Goal: Book appointment/travel/reservation

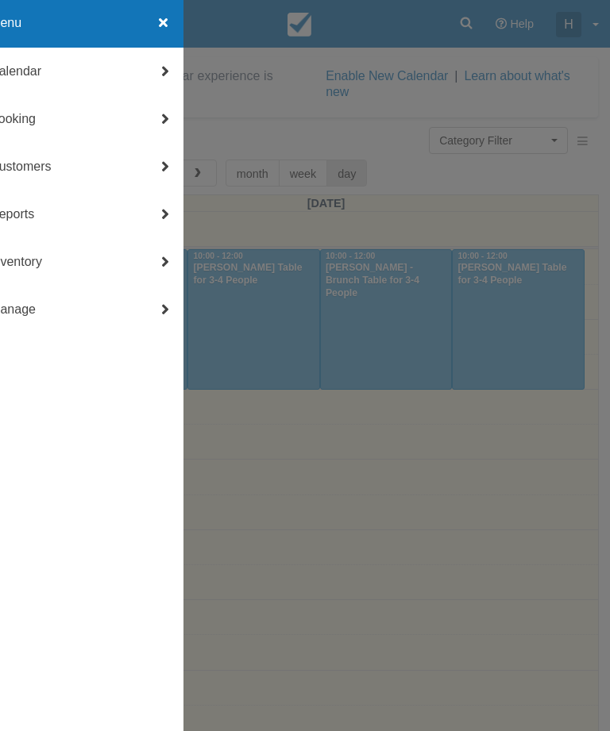
select select
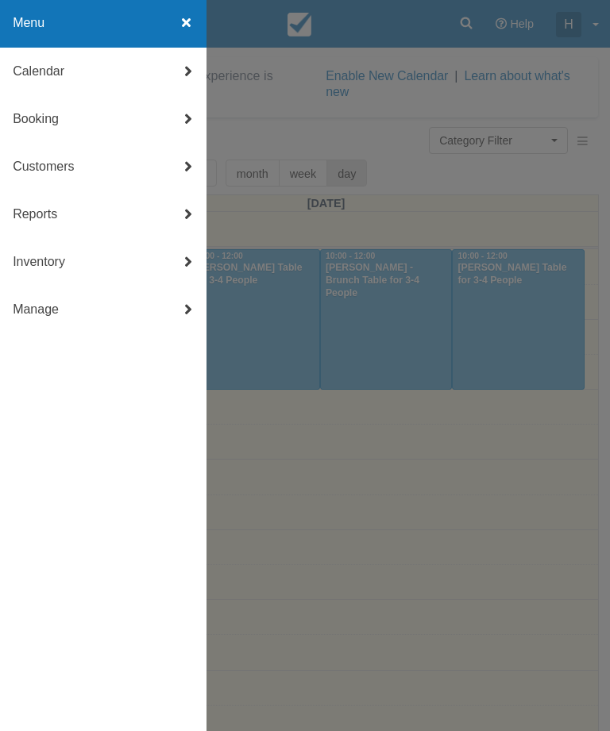
click at [127, 74] on link "Calendar" at bounding box center [103, 72] width 206 height 48
click at [29, 26] on icon at bounding box center [23, 24] width 20 height 48
click at [111, 121] on link "Booking" at bounding box center [103, 119] width 206 height 48
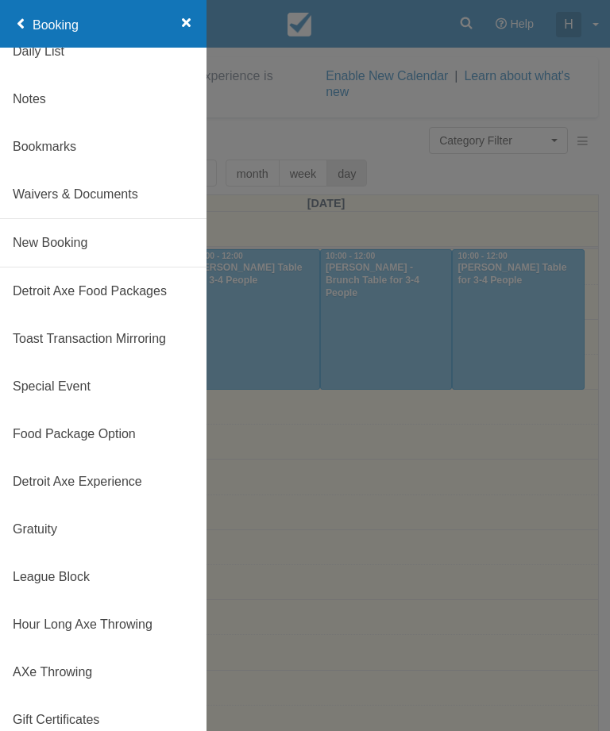
scroll to position [67, 0]
click at [111, 243] on link "New Booking" at bounding box center [103, 243] width 206 height 48
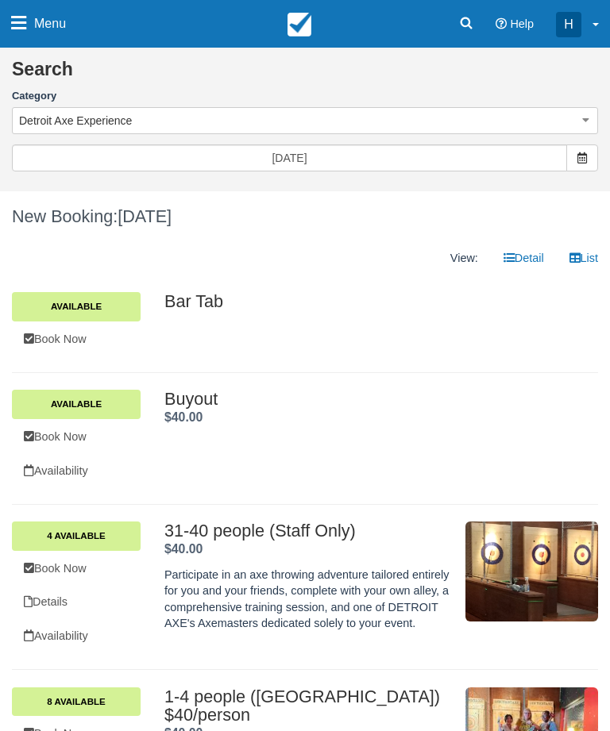
click at [596, 156] on span at bounding box center [582, 157] width 32 height 27
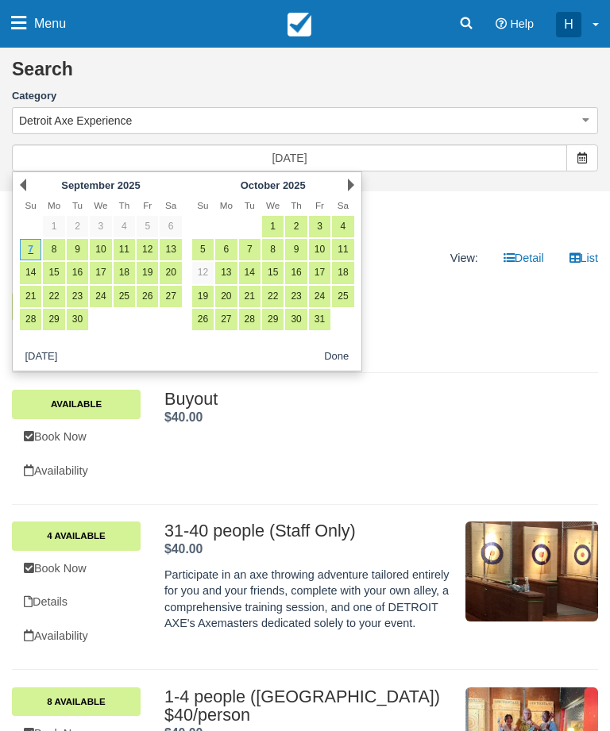
click at [173, 247] on link "13" at bounding box center [170, 249] width 21 height 21
type input "09/13/25"
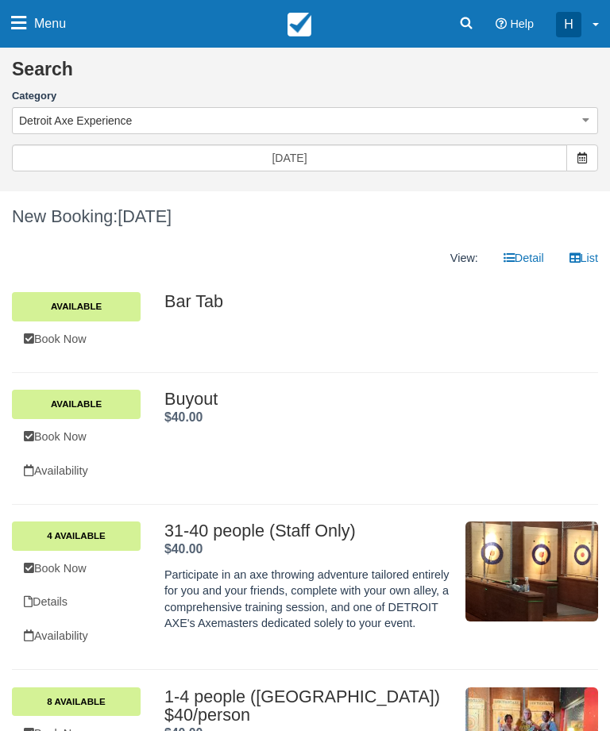
click at [555, 112] on button "Detroit Axe Experience" at bounding box center [305, 120] width 586 height 27
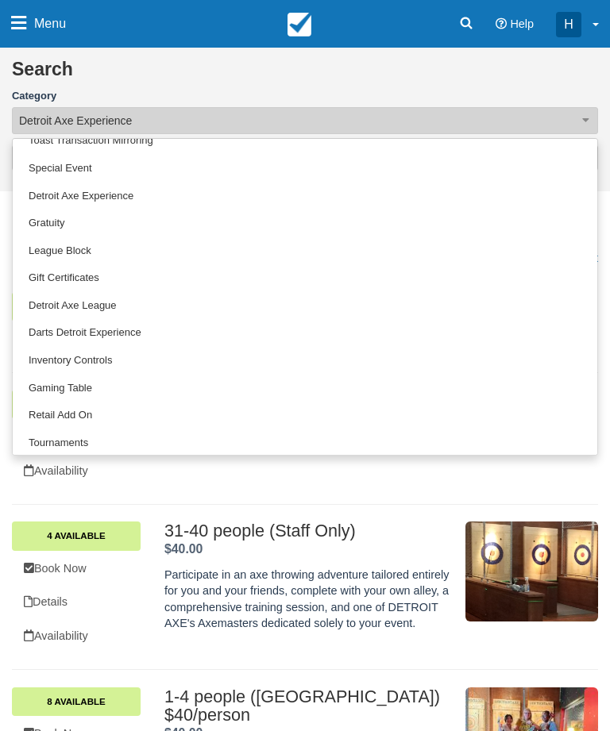
scroll to position [70, 0]
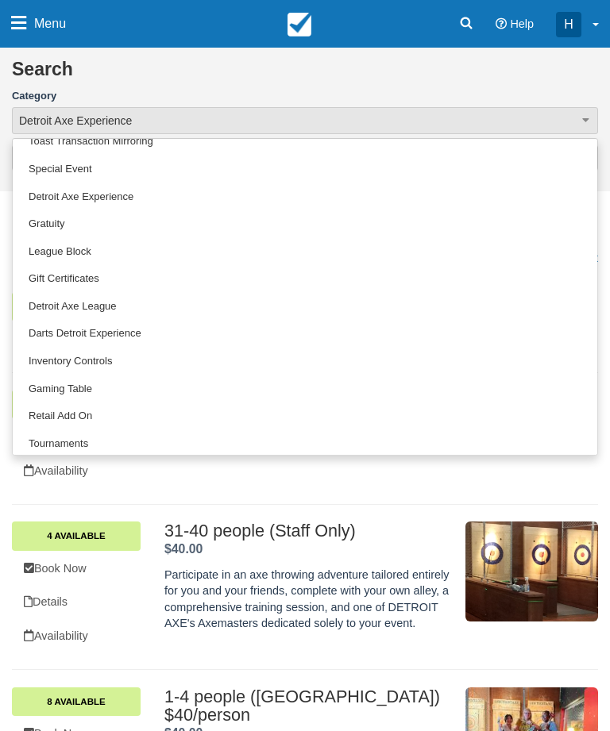
click at [82, 390] on link "Gaming Table" at bounding box center [305, 389] width 584 height 28
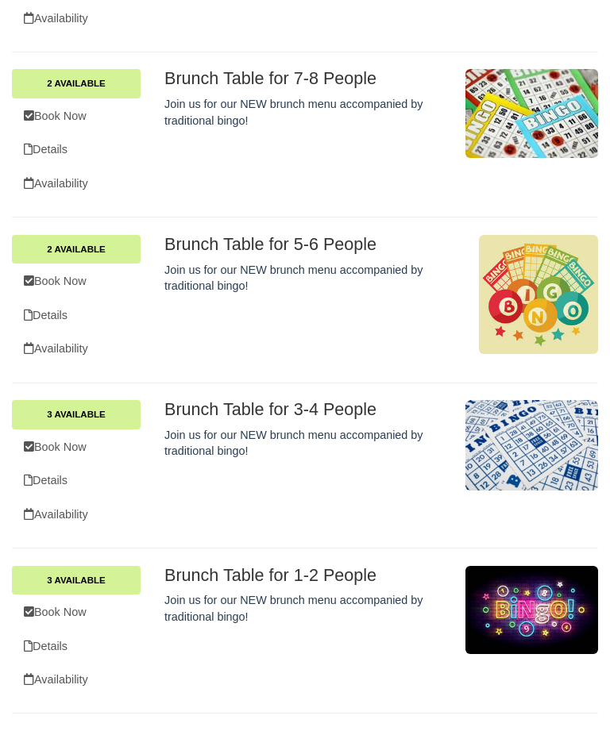
scroll to position [1897, 0]
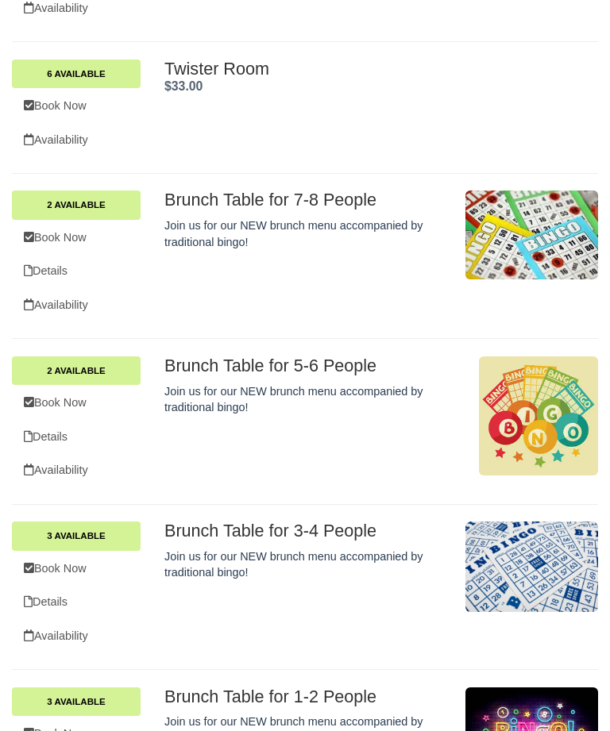
click at [72, 389] on link "Book Now" at bounding box center [76, 403] width 129 height 33
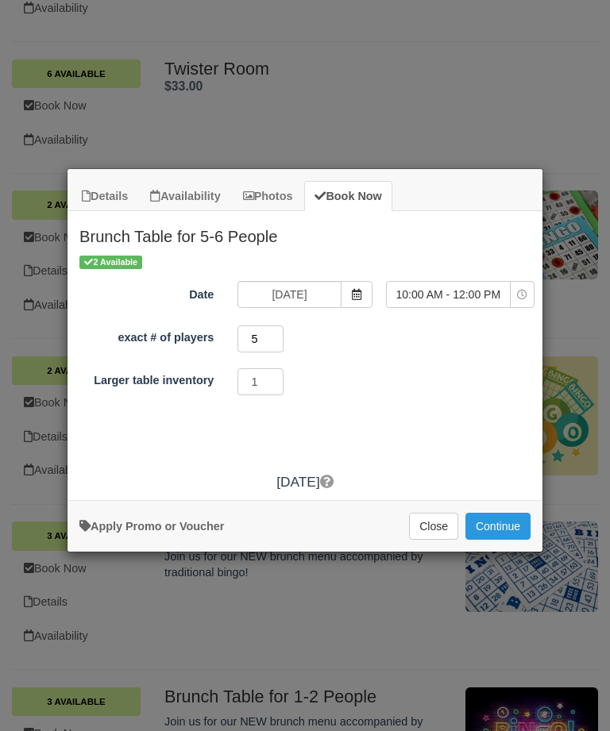
click at [271, 351] on input "5" at bounding box center [260, 338] width 46 height 27
type input "6"
click at [517, 297] on icon "Item Modal" at bounding box center [522, 295] width 10 height 10
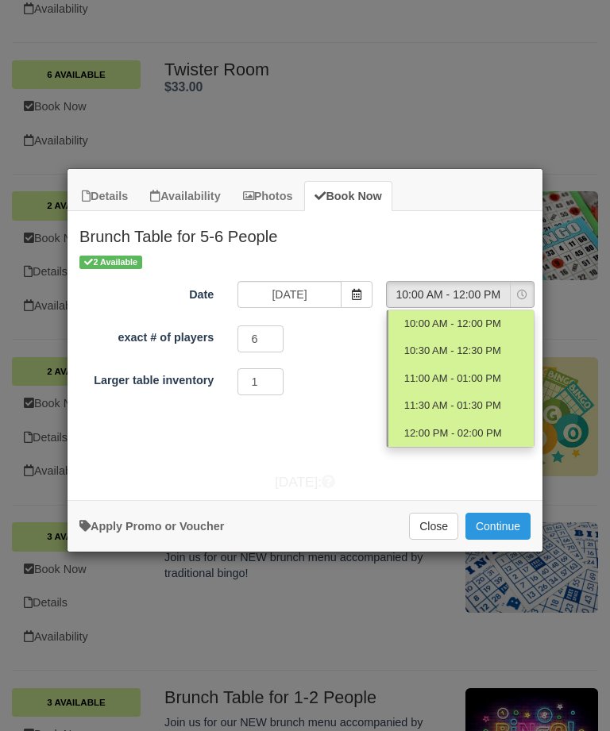
scroll to position [1735, 0]
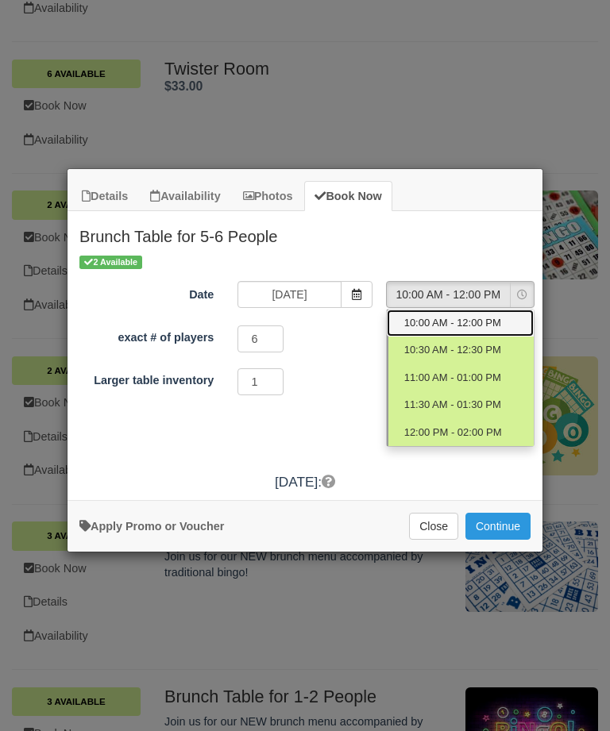
click at [501, 310] on link "10:00 AM - 12:00 PM" at bounding box center [459, 324] width 147 height 28
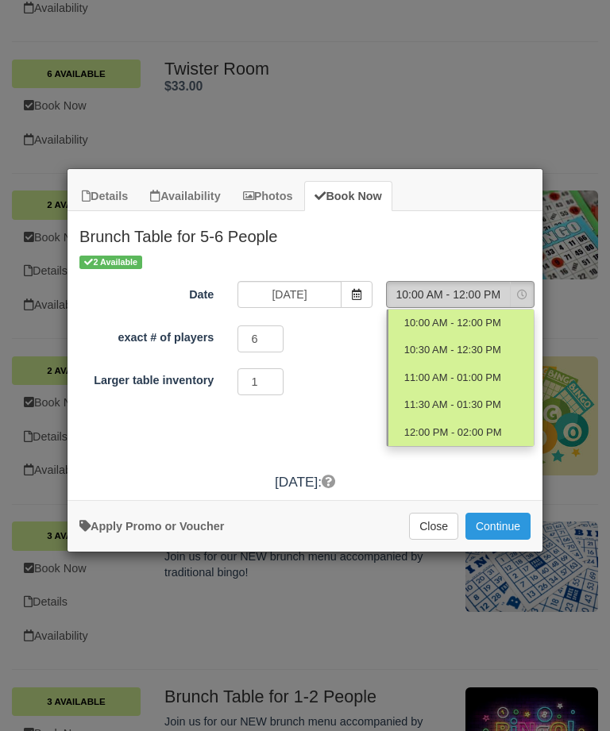
select select "0"
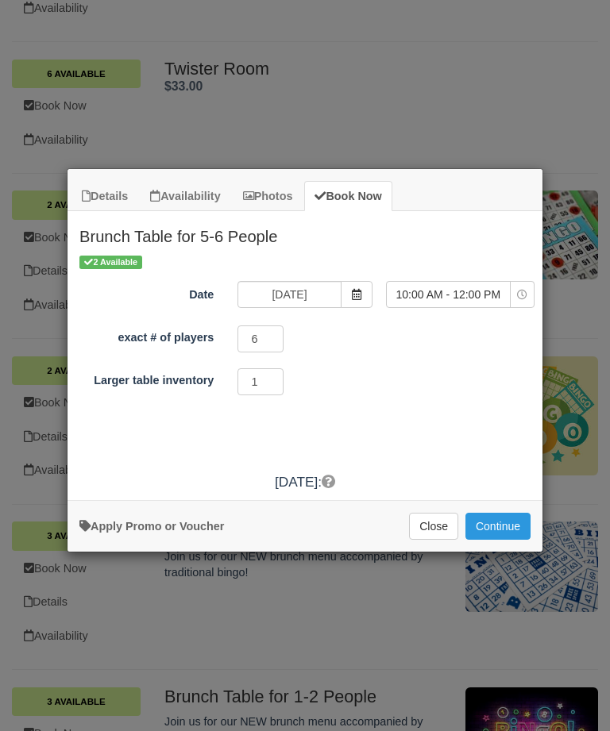
click at [504, 533] on button "Continue" at bounding box center [497, 526] width 65 height 27
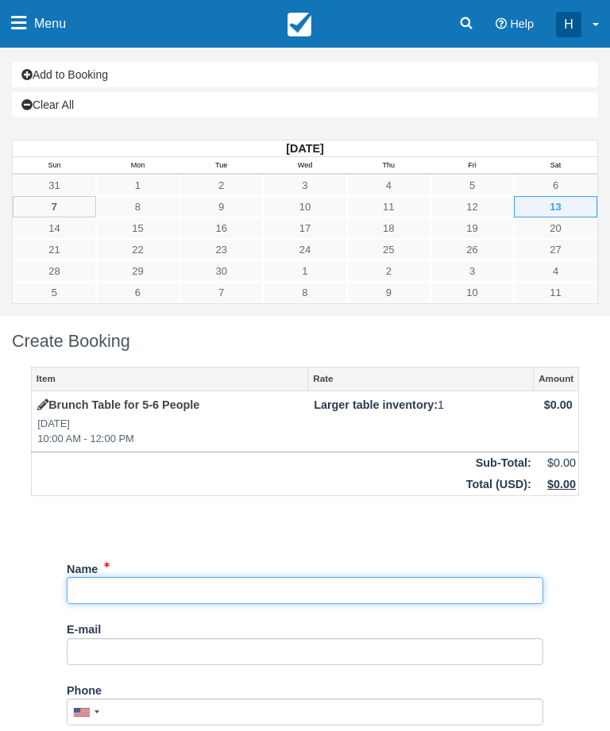
click at [381, 591] on input "Name" at bounding box center [305, 590] width 476 height 27
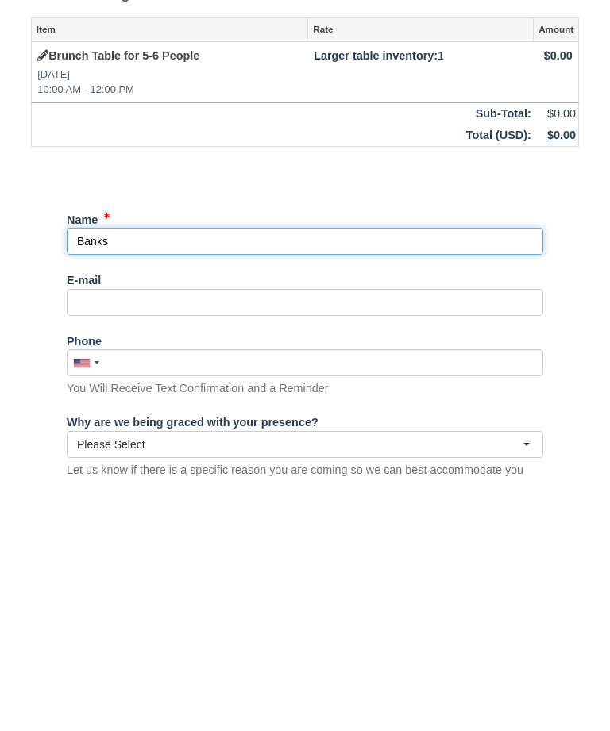
click at [76, 482] on input "Name" at bounding box center [305, 495] width 476 height 27
type input "Vicki Banks"
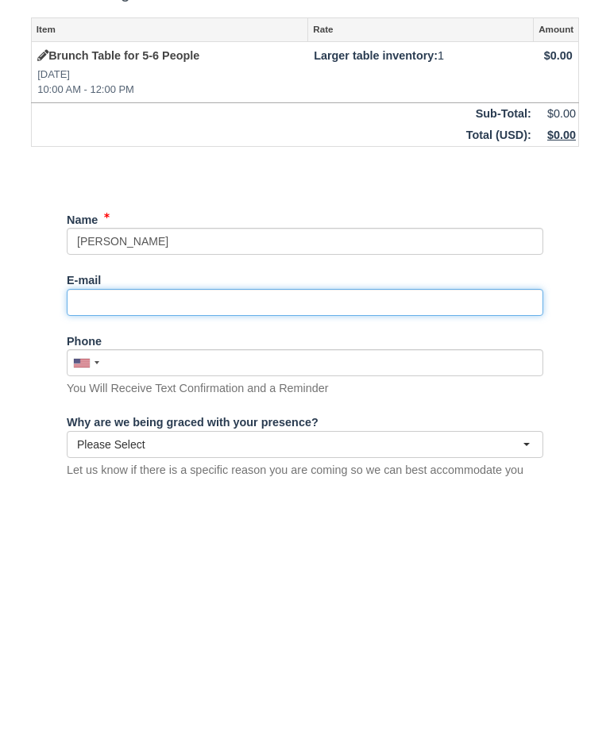
click at [494, 543] on input "E-mail" at bounding box center [305, 556] width 476 height 27
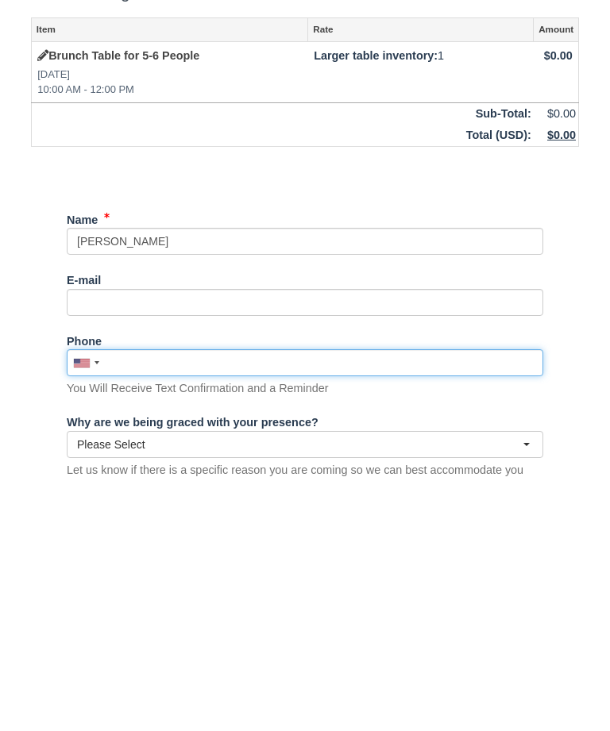
click at [452, 603] on input "Phone" at bounding box center [305, 616] width 476 height 27
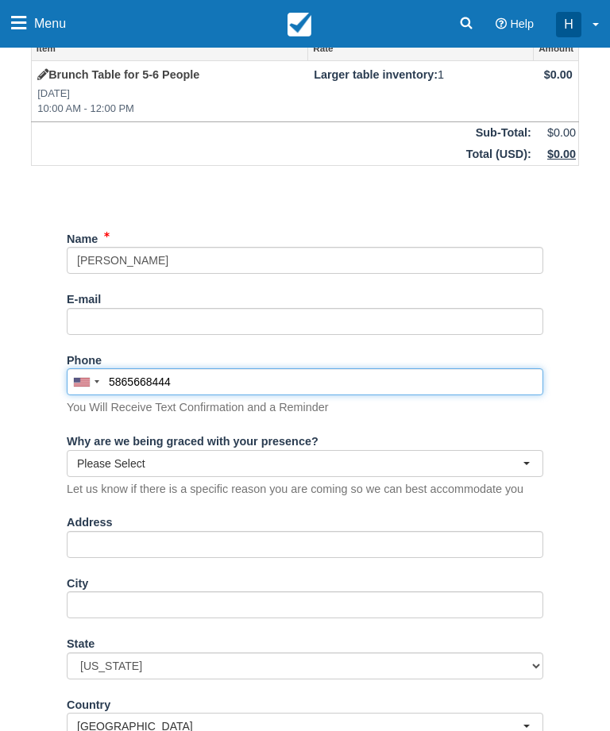
scroll to position [329, 0]
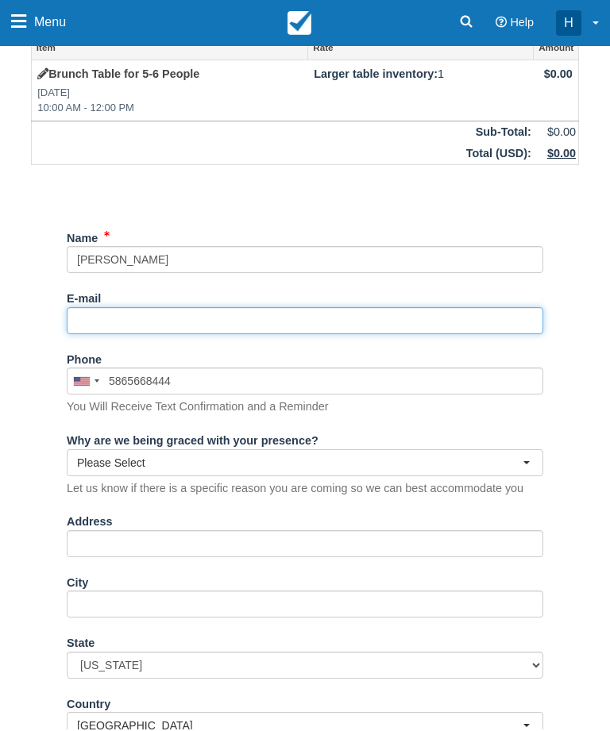
click at [504, 319] on input "E-mail" at bounding box center [305, 322] width 476 height 27
type input "(586) 566-8444"
click at [88, 321] on input "basballmother13@gmail" at bounding box center [305, 322] width 476 height 27
click at [231, 311] on input "baseballmother13@gmail" at bounding box center [305, 322] width 476 height 27
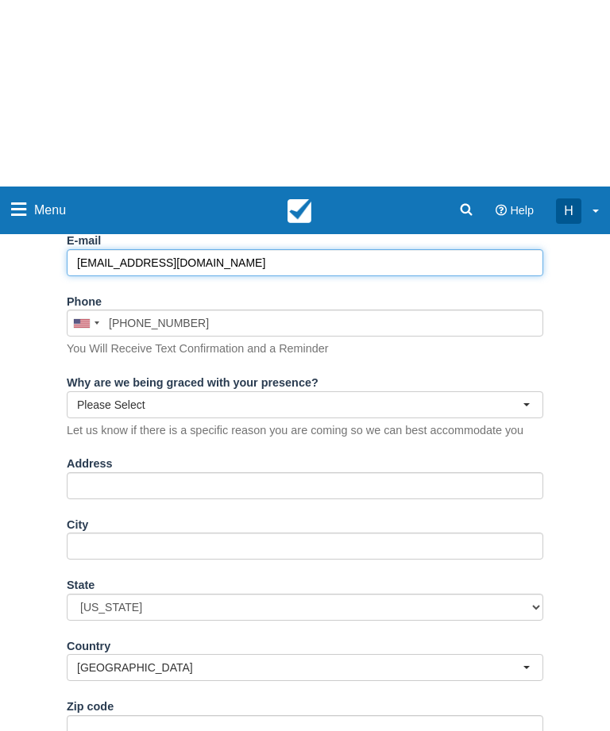
scroll to position [629, 0]
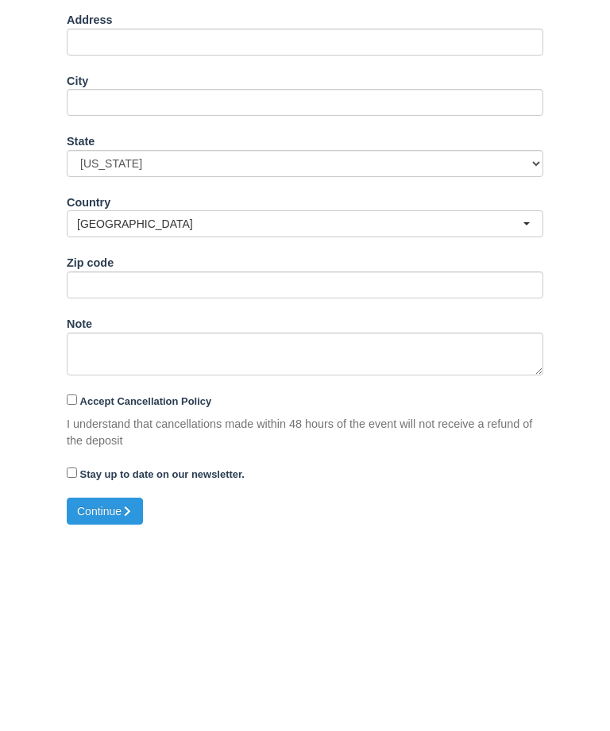
type input "baseballmother13@gmail.com"
click at [75, 598] on input "Accept Cancellation Policy" at bounding box center [72, 603] width 10 height 10
checkbox input "true"
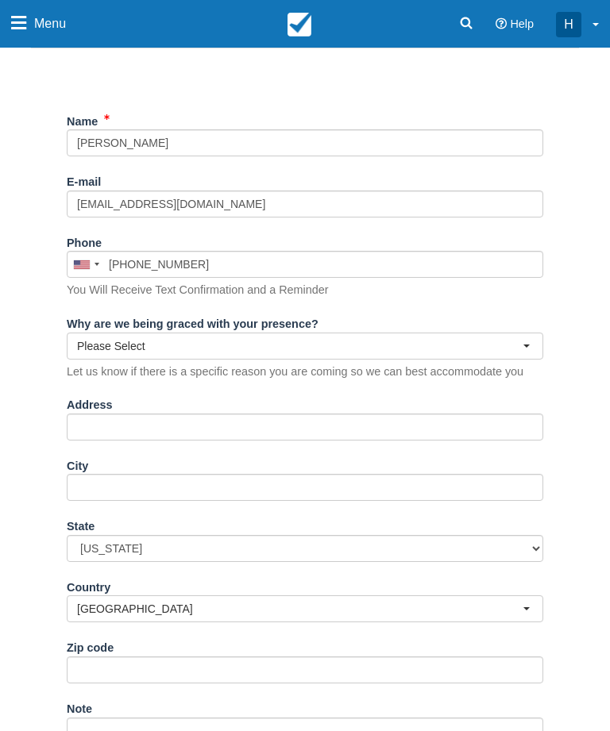
click at [513, 339] on span "Please Select" at bounding box center [299, 347] width 445 height 16
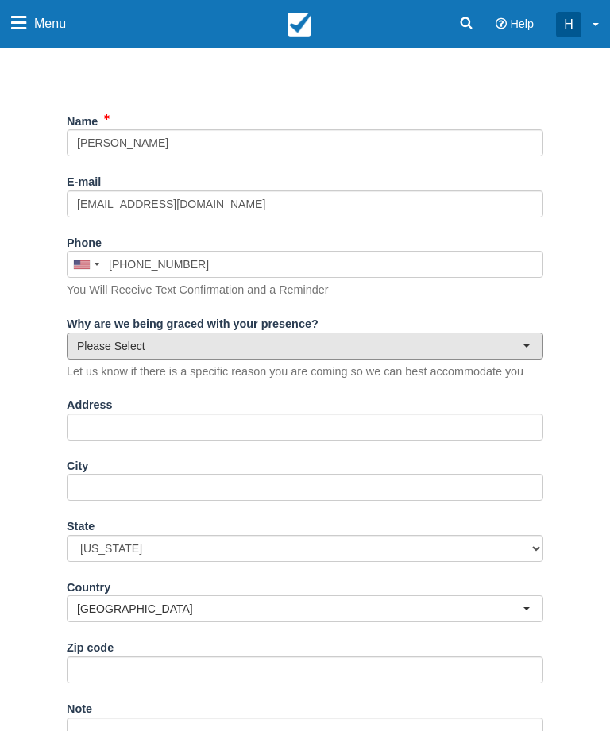
scroll to position [448, 0]
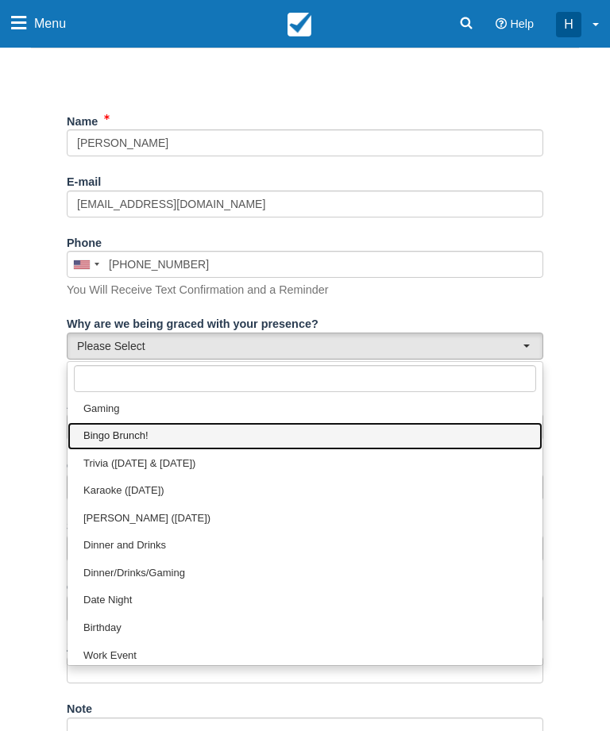
click at [329, 438] on link "Bingo Brunch!" at bounding box center [304, 436] width 475 height 28
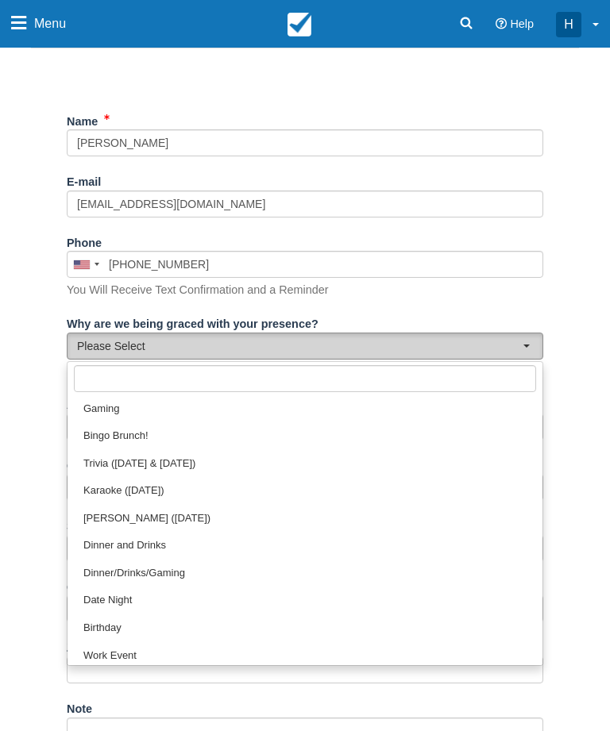
select select "Bingo Brunch!"
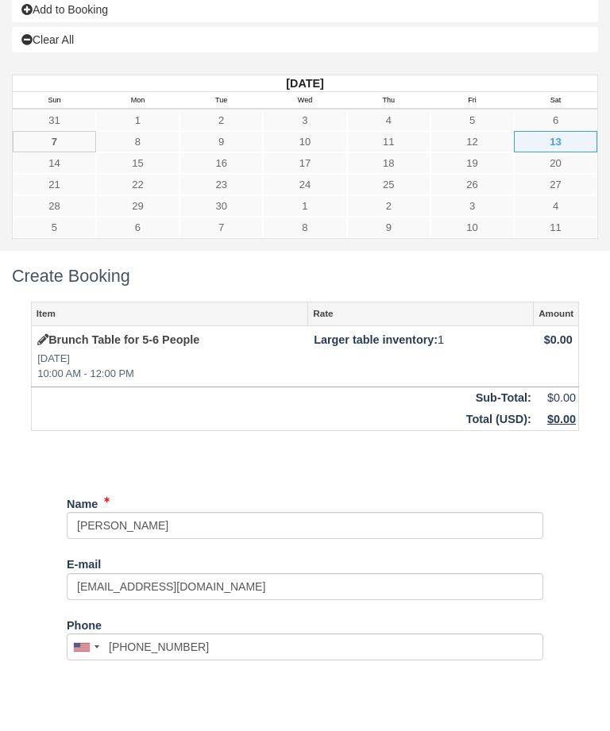
scroll to position [579, 0]
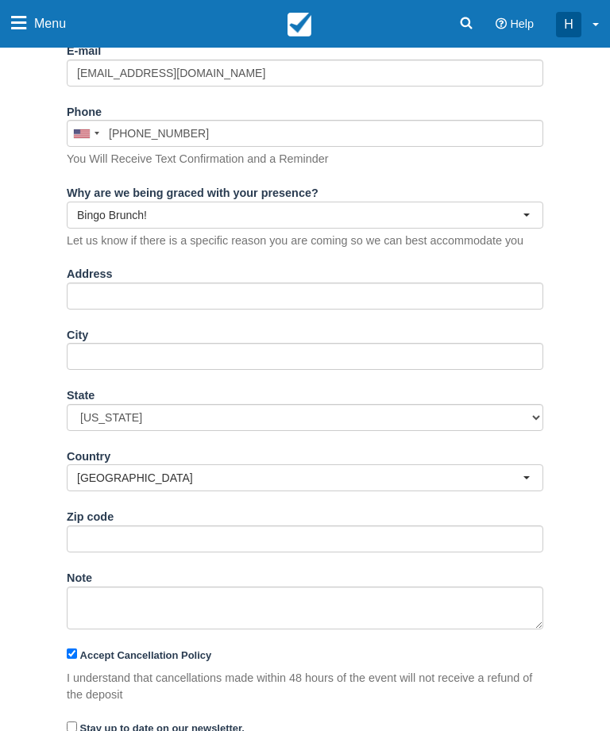
type input "+15865668444"
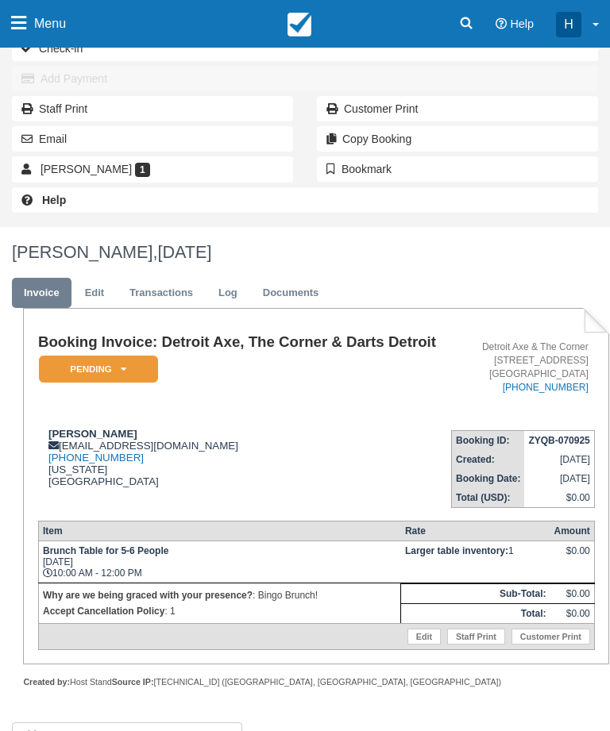
scroll to position [190, 0]
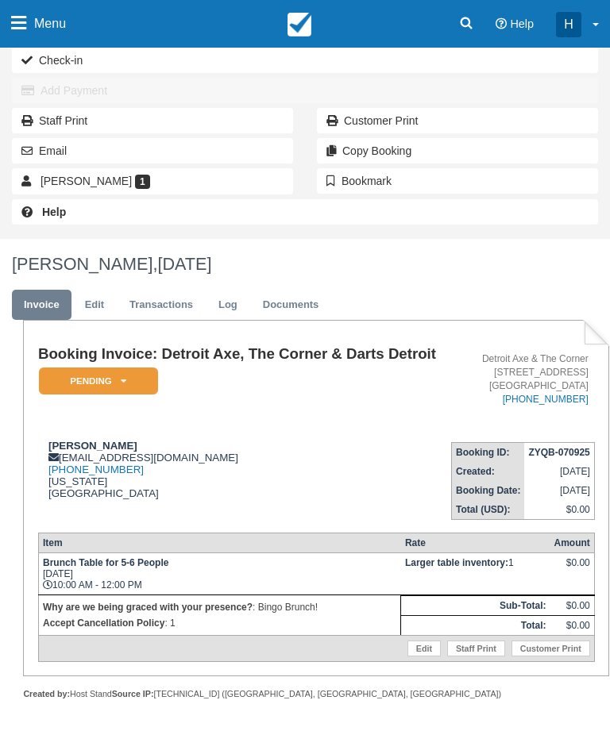
click at [133, 395] on em "Pending" at bounding box center [98, 381] width 119 height 28
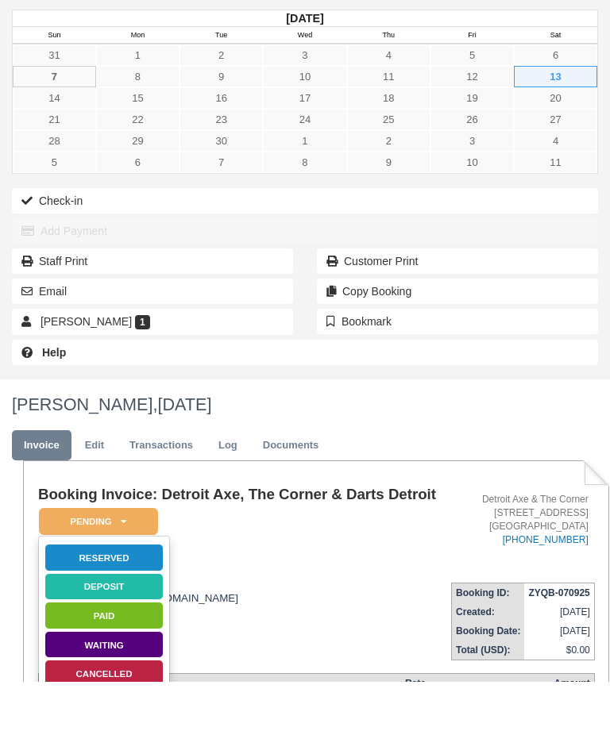
scroll to position [51, 0]
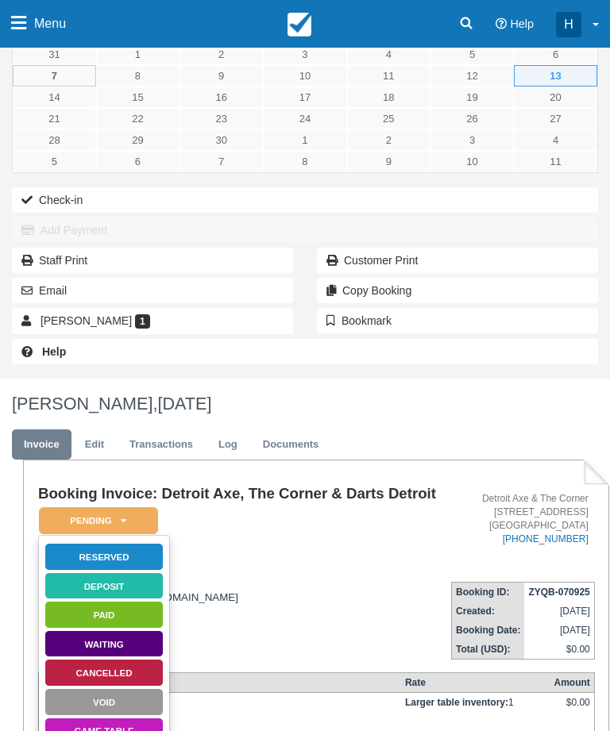
click at [140, 627] on link "Paid" at bounding box center [103, 615] width 119 height 28
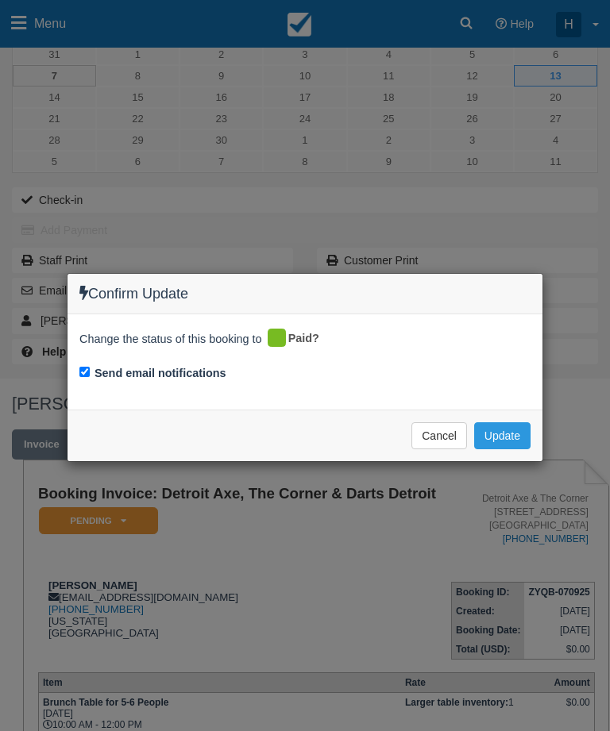
click at [194, 370] on label "Send email notifications" at bounding box center [160, 373] width 132 height 17
click at [90, 370] on input "Send email notifications" at bounding box center [84, 372] width 10 height 10
checkbox input "false"
click at [514, 425] on button "Update" at bounding box center [502, 435] width 56 height 27
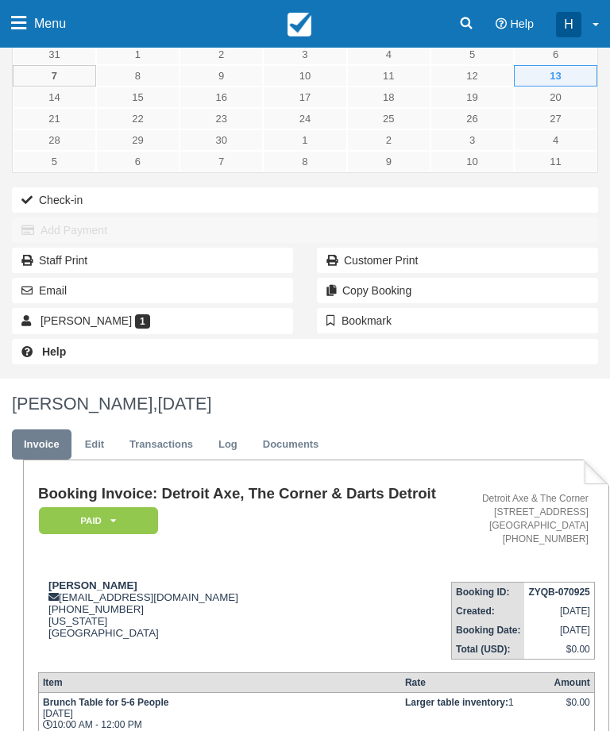
click at [69, 535] on em "Paid" at bounding box center [98, 521] width 119 height 28
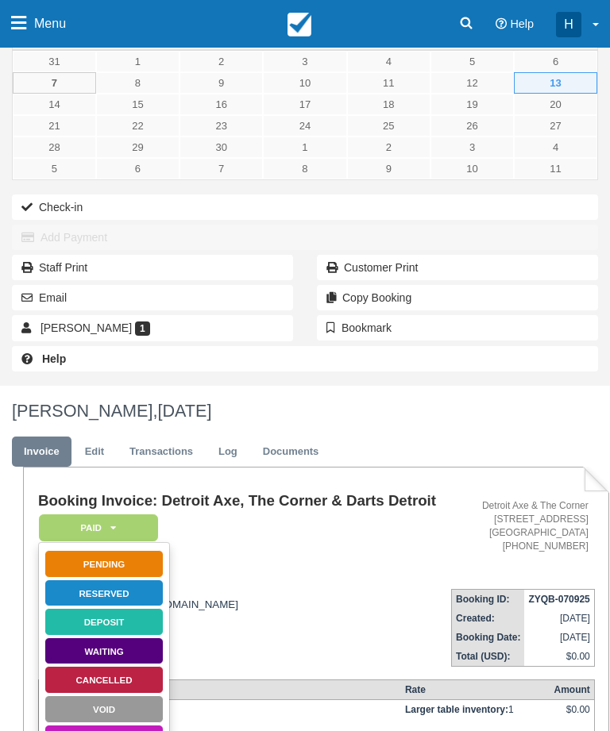
click at [70, 608] on link "Reserved" at bounding box center [103, 594] width 119 height 28
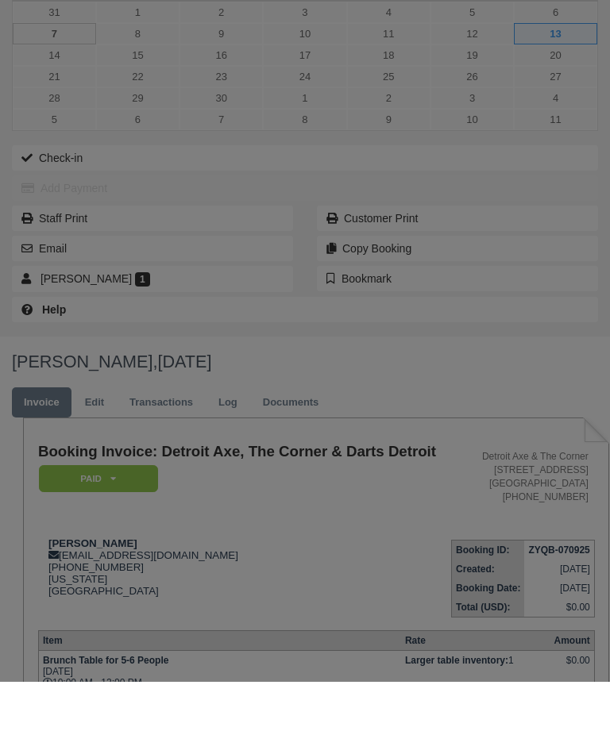
scroll to position [94, 0]
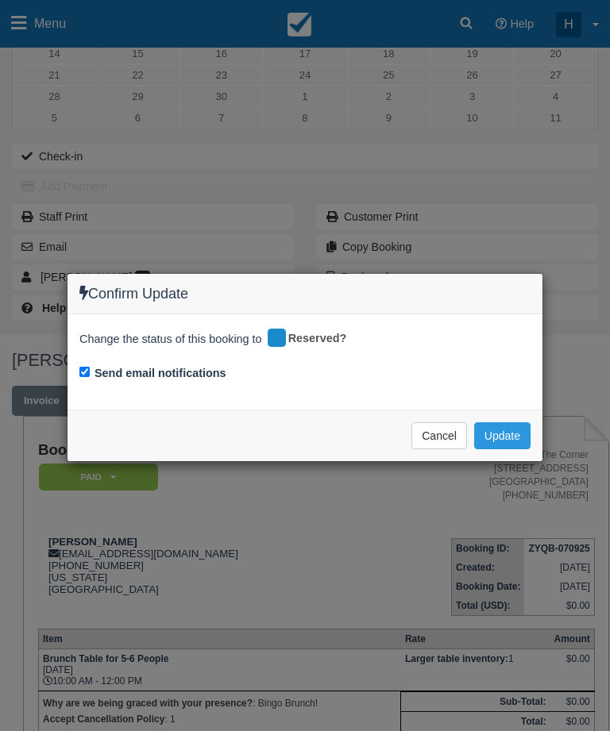
click at [99, 369] on label "Send email notifications" at bounding box center [160, 373] width 132 height 17
click at [90, 369] on input "Send email notifications" at bounding box center [84, 372] width 10 height 10
checkbox input "false"
click at [536, 424] on div "Cancel Update Please wait" at bounding box center [304, 436] width 475 height 52
click at [512, 436] on button "Update" at bounding box center [502, 435] width 56 height 27
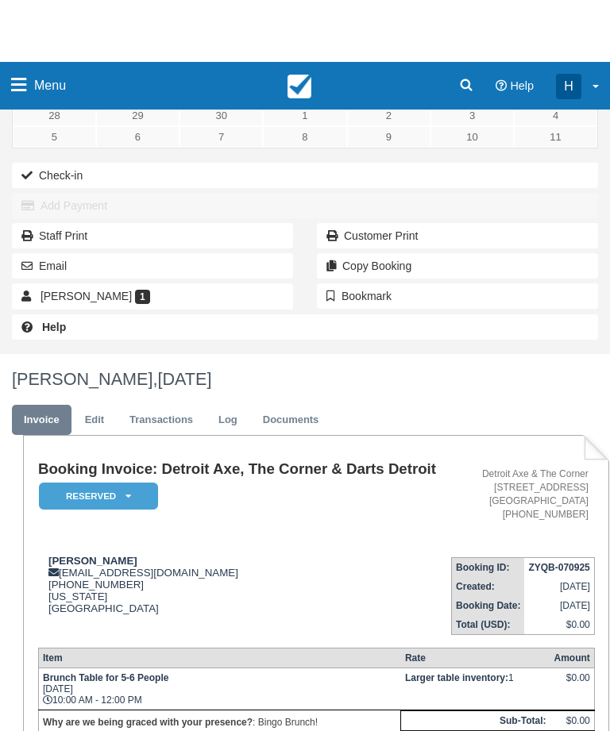
scroll to position [0, 0]
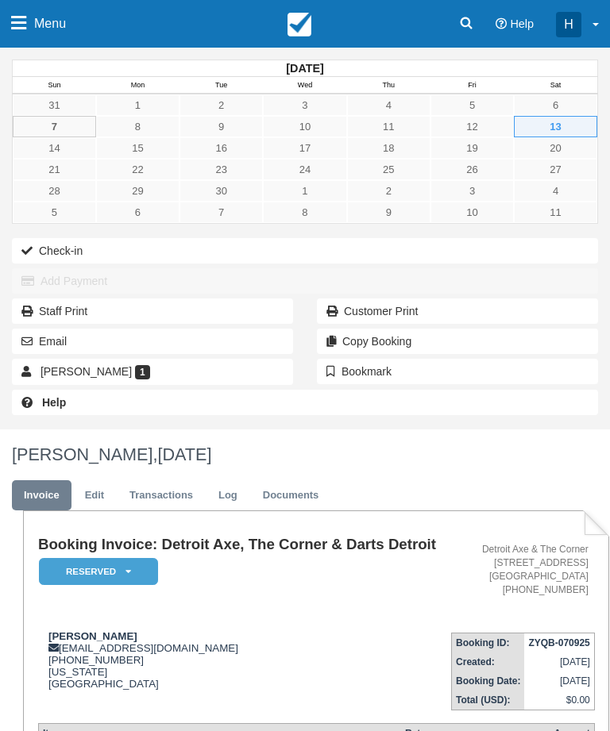
click at [51, 21] on span "Menu" at bounding box center [50, 24] width 32 height 48
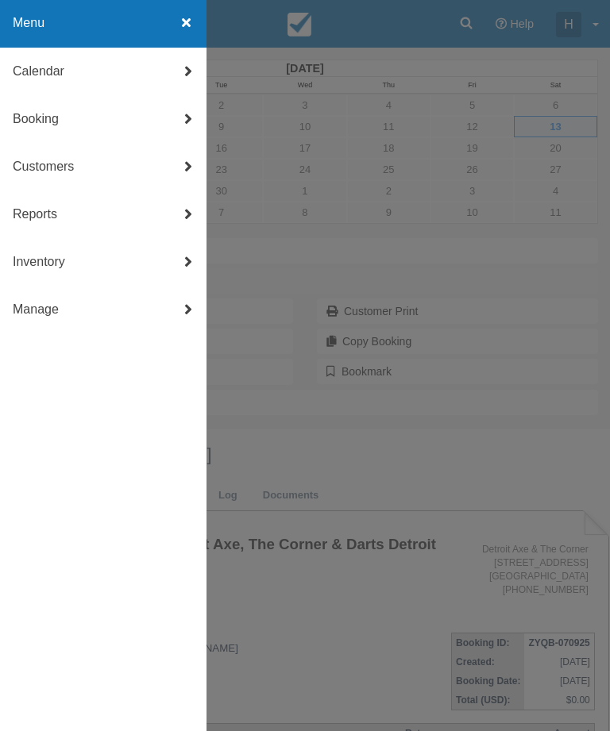
click at [137, 55] on link "Calendar" at bounding box center [103, 72] width 206 height 48
click at [79, 260] on link "Day" at bounding box center [103, 263] width 206 height 48
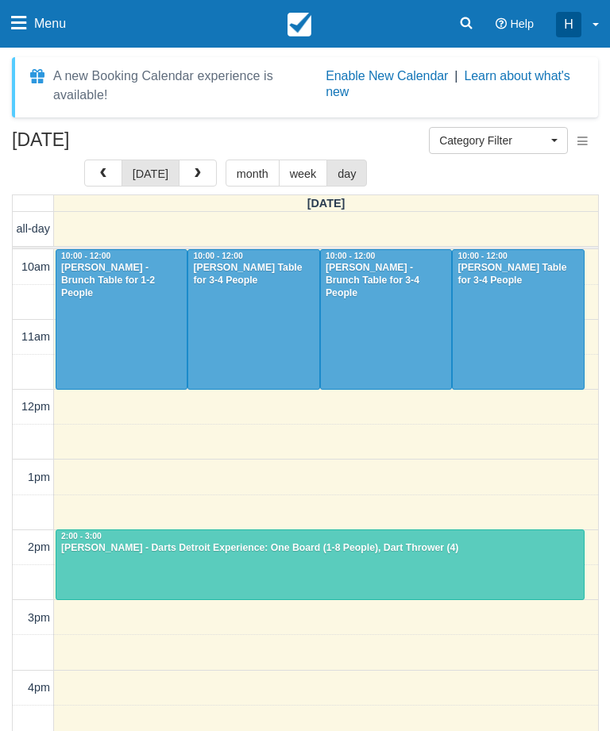
select select
